Goal: Task Accomplishment & Management: Manage account settings

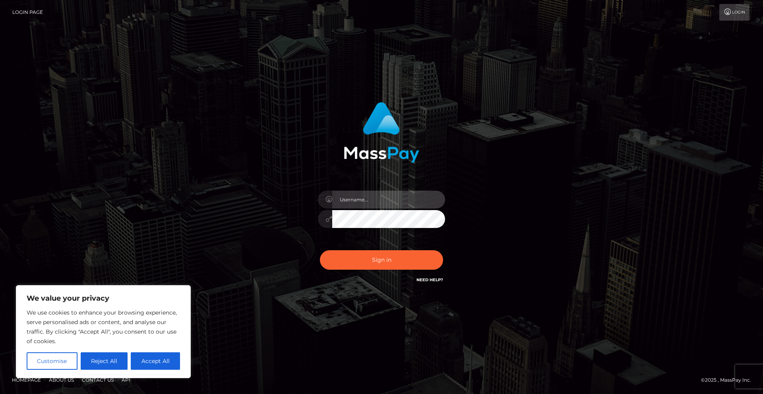
click at [359, 201] on input "text" at bounding box center [388, 200] width 113 height 18
click at [154, 361] on button "Accept All" at bounding box center [155, 361] width 49 height 17
checkbox input "true"
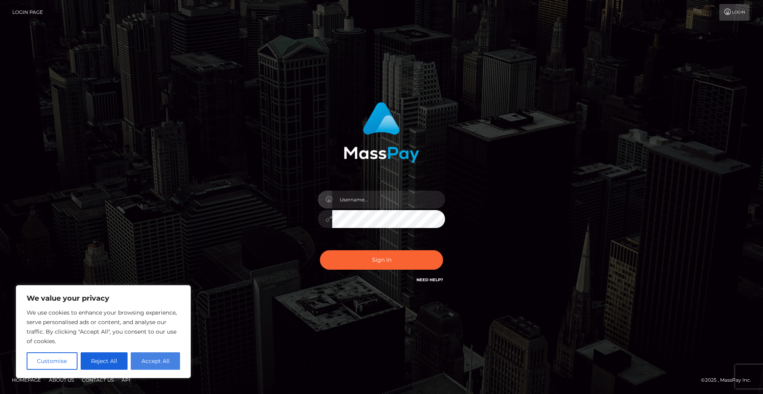
checkbox input "true"
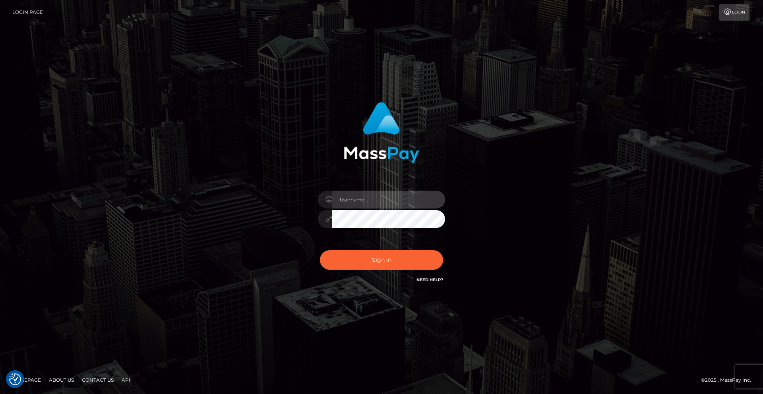
click at [375, 199] on input "text" at bounding box center [388, 200] width 113 height 18
type input "lexasg13@gmail.com"
click at [320, 250] on button "Sign in" at bounding box center [381, 259] width 123 height 19
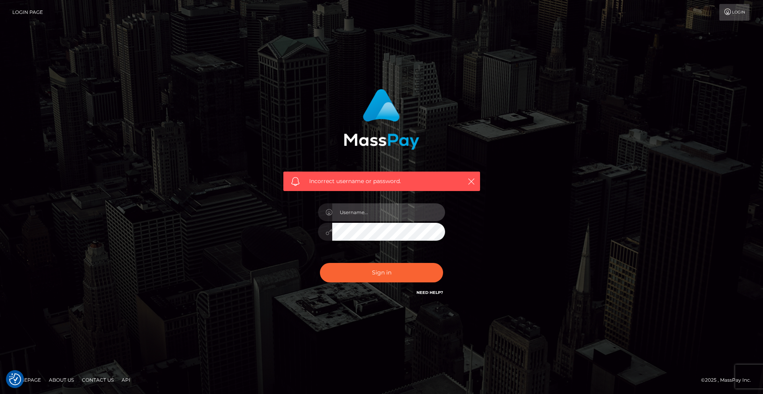
click at [349, 216] on input "text" at bounding box center [388, 212] width 113 height 18
type input "[EMAIL_ADDRESS][DOMAIN_NAME]"
click at [320, 263] on button "Sign in" at bounding box center [381, 272] width 123 height 19
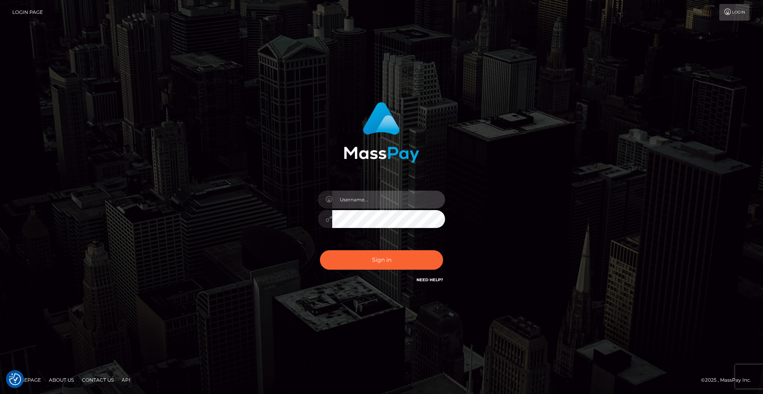
click at [368, 207] on input "text" at bounding box center [388, 200] width 113 height 18
